Goal: Communication & Community: Answer question/provide support

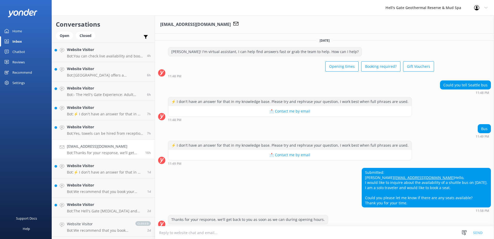
scroll to position [16, 0]
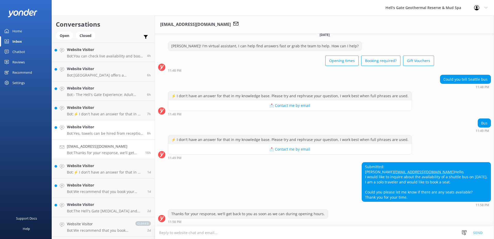
click at [110, 134] on p "Bot: Yes, towels can be hired from reception for $5.00 NZD per item, subject to…" at bounding box center [105, 133] width 76 height 5
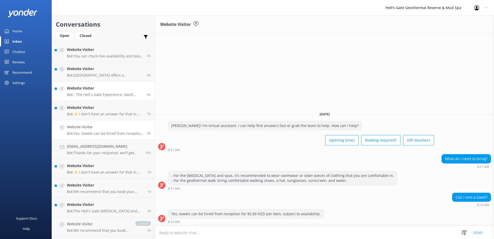
click at [104, 88] on h4 "Website Visitor" at bounding box center [105, 88] width 76 height 6
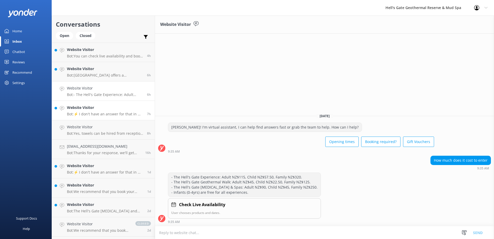
click at [111, 109] on h4 "Website Visitor" at bounding box center [105, 108] width 76 height 6
